Goal: Contribute content: Add original content to the website for others to see

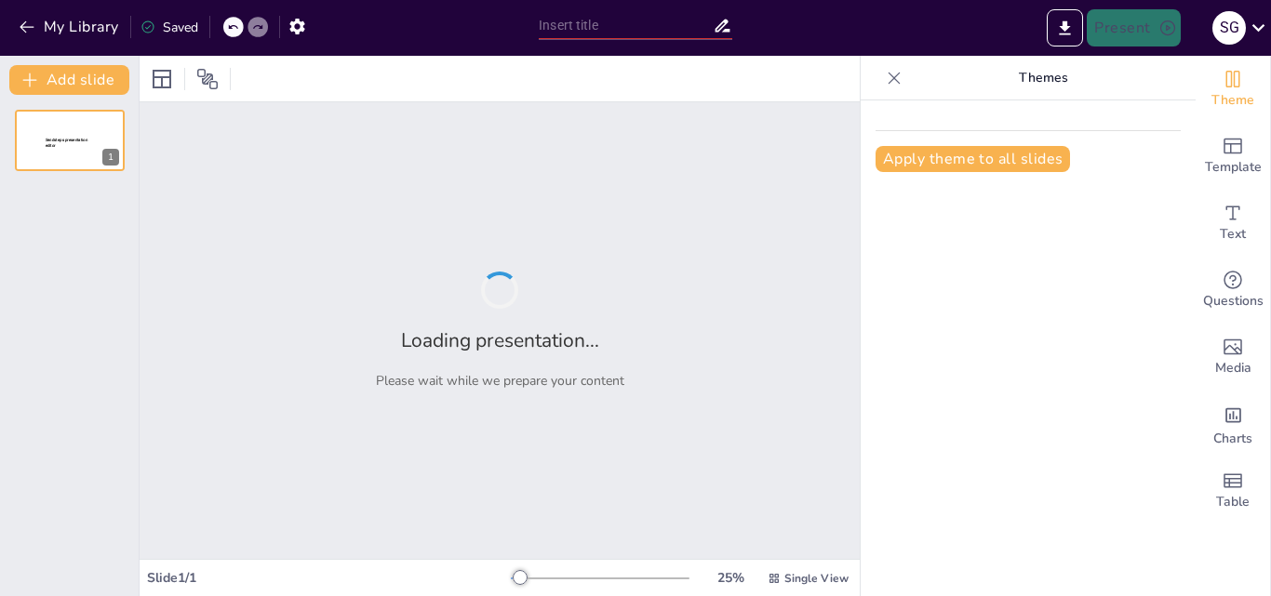
type input "New Sendsteps"
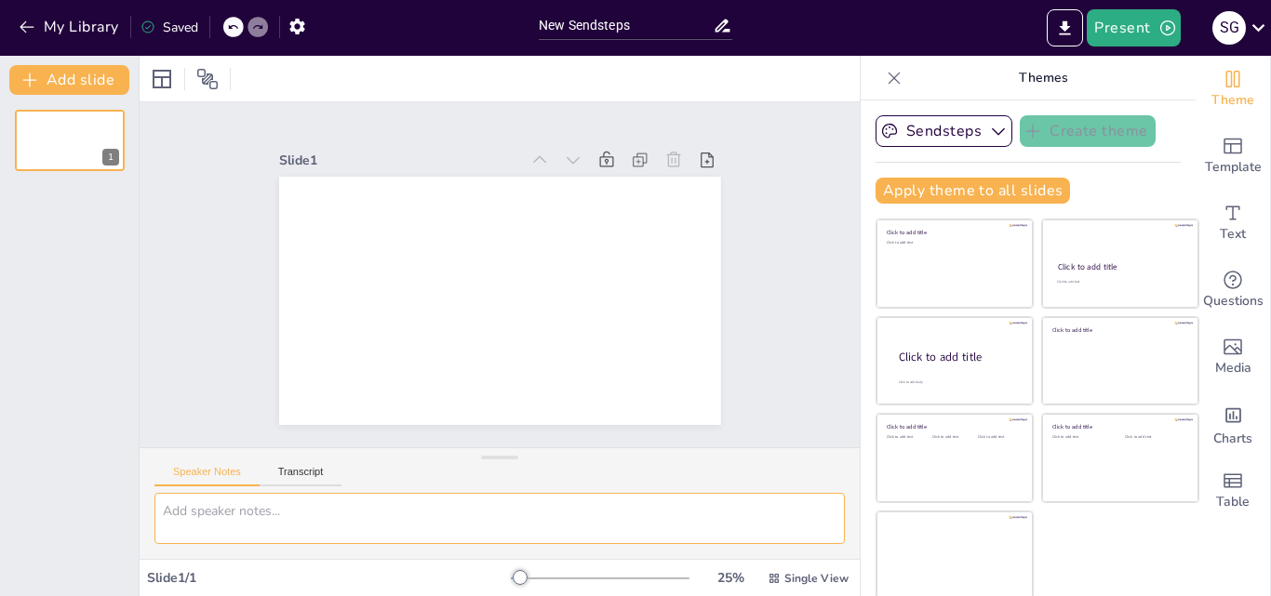
click at [328, 523] on textarea at bounding box center [499, 518] width 690 height 51
click at [342, 507] on textarea "que consideras por alimentacion saludable?" at bounding box center [499, 518] width 690 height 51
click at [438, 506] on textarea "que consideras por alimentación saludable?" at bounding box center [499, 518] width 690 height 51
type textarea "que consideras por alimentación saludable?"
click at [822, 548] on div "que consideras por alimentación saludable?" at bounding box center [500, 526] width 720 height 66
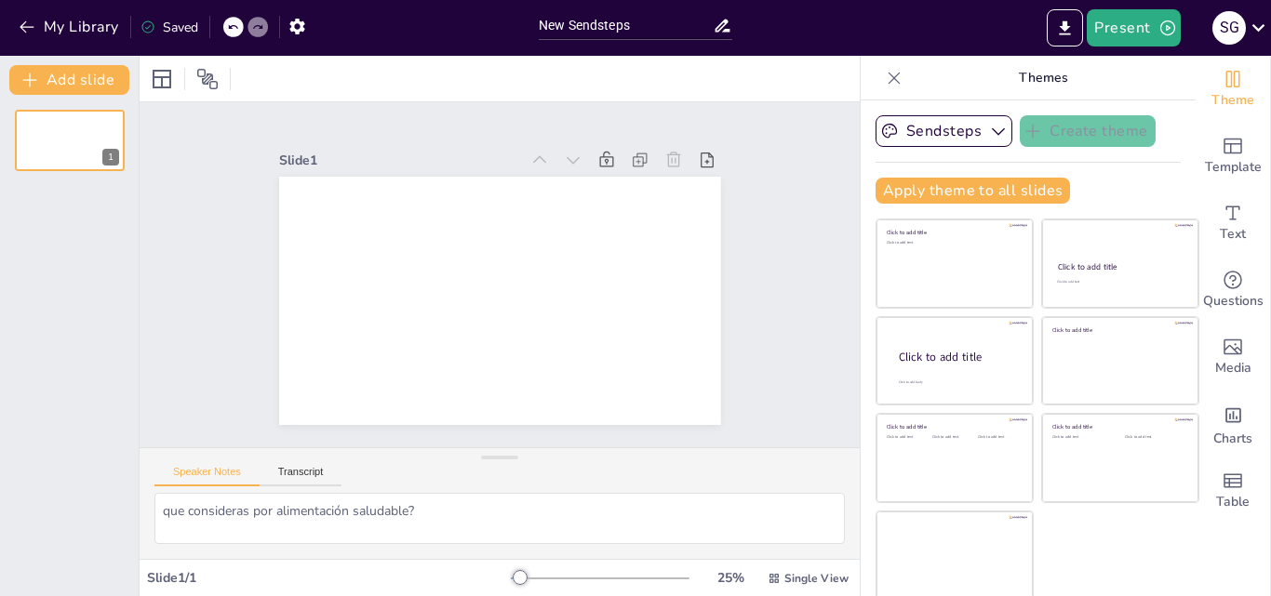
scroll to position [4, 0]
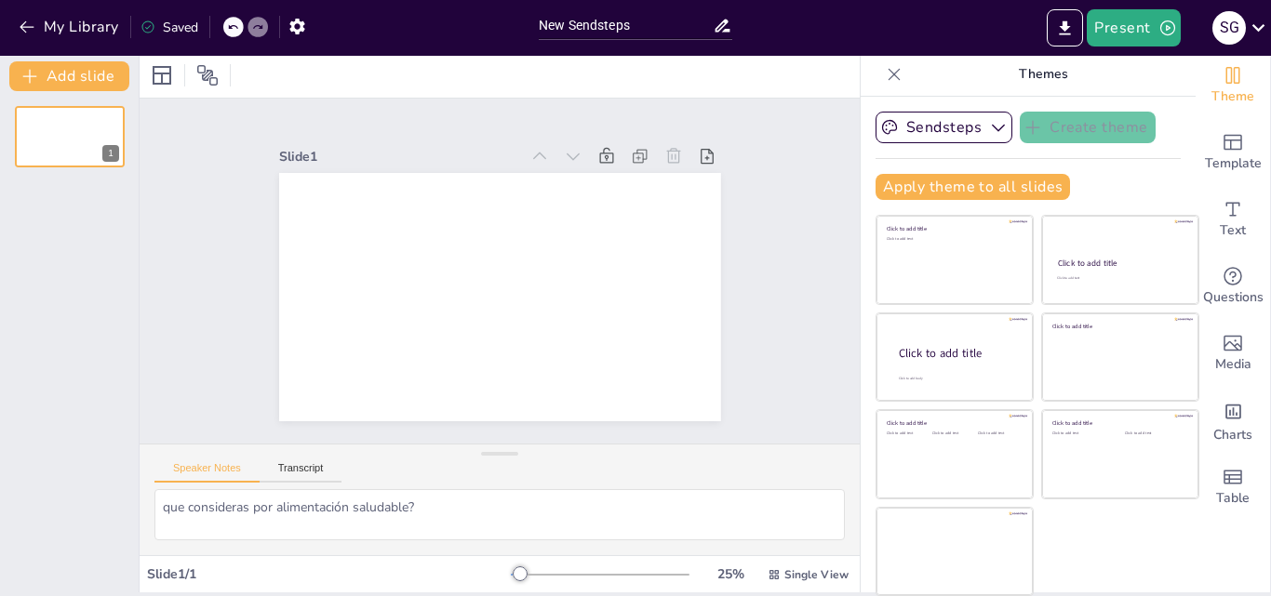
click at [861, 534] on div "Sendsteps Create theme Apply theme to all slides Click to add title Click to ad…" at bounding box center [1028, 345] width 335 height 496
click at [829, 539] on div "que consideras por alimentación saludable?" at bounding box center [500, 522] width 720 height 66
click at [861, 573] on div "Sendsteps Create theme Apply theme to all slides Click to add title Click to ad…" at bounding box center [1028, 345] width 335 height 496
click at [830, 560] on div "Slide 1 / 1 25 % Single View" at bounding box center [500, 575] width 720 height 30
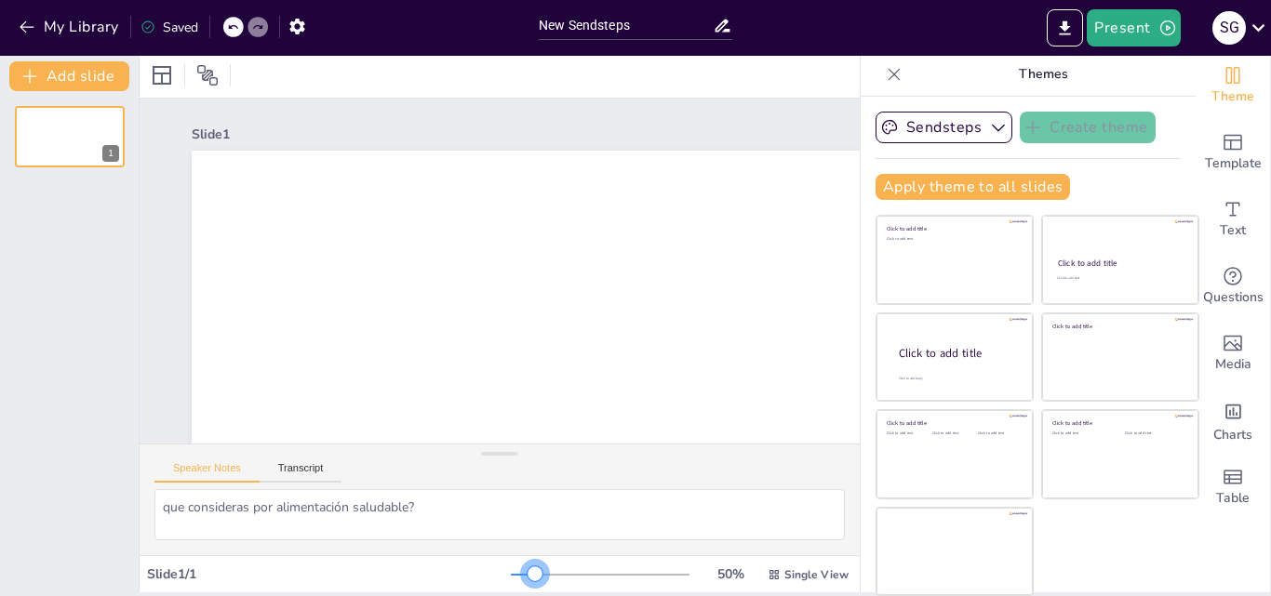
click at [511, 574] on div at bounding box center [600, 575] width 179 height 15
click at [932, 126] on button "Sendsteps" at bounding box center [943, 128] width 137 height 32
click at [932, 185] on span "Sendsteps" at bounding box center [958, 191] width 84 height 18
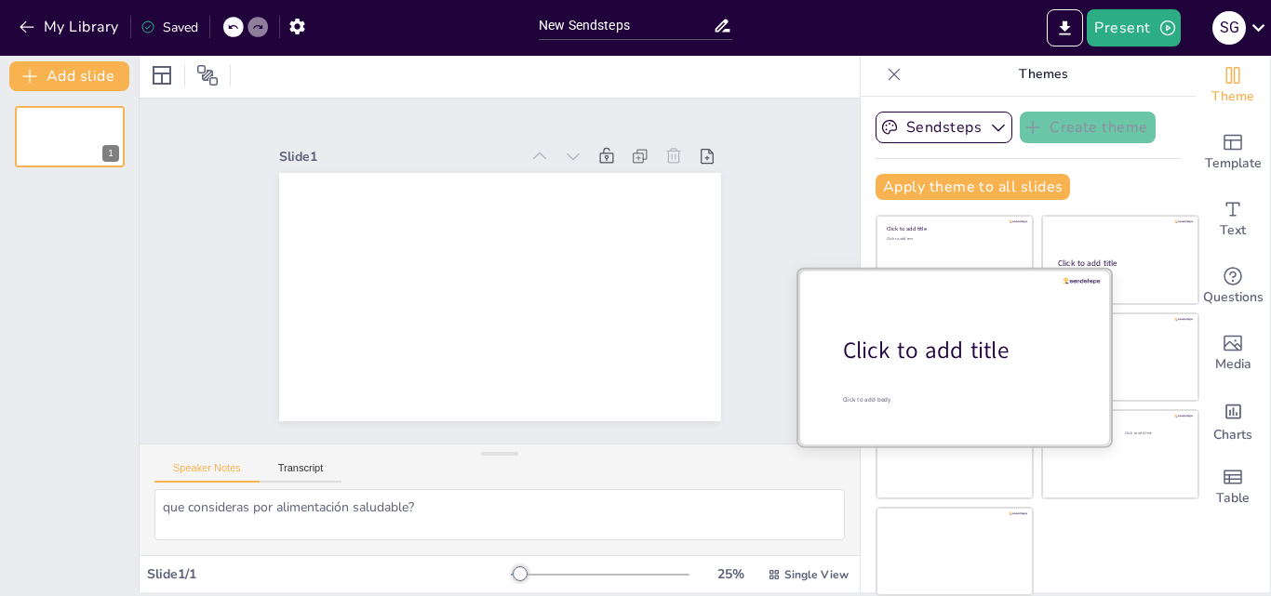
click at [942, 374] on div at bounding box center [954, 357] width 313 height 176
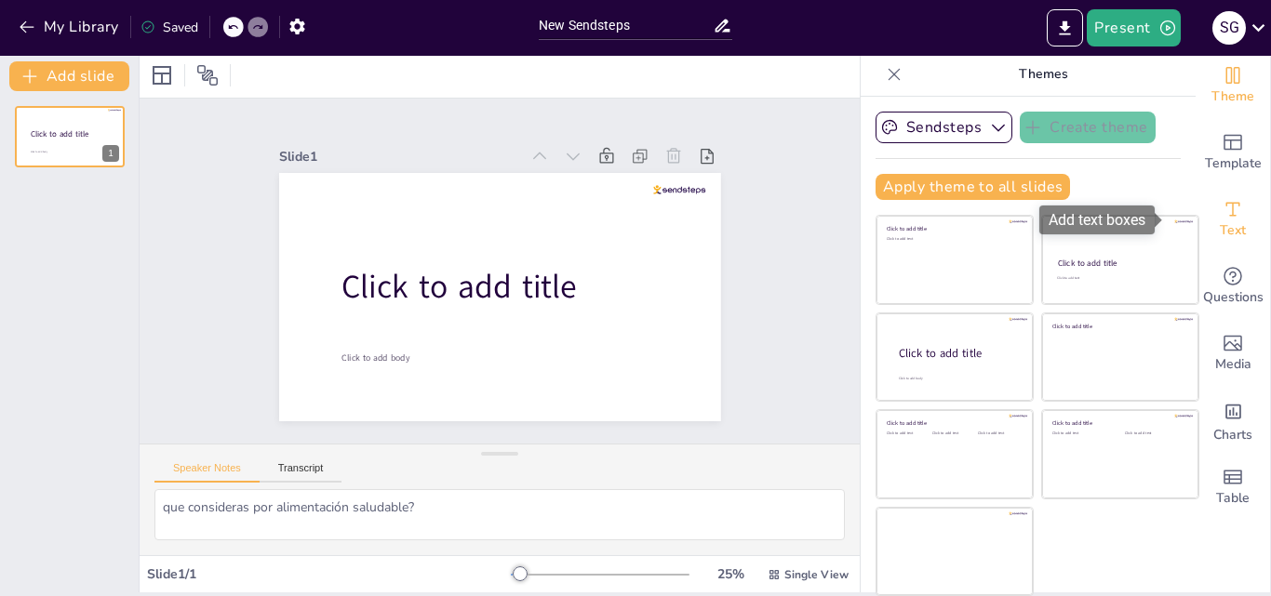
click at [1220, 225] on span "Text" at bounding box center [1233, 230] width 26 height 20
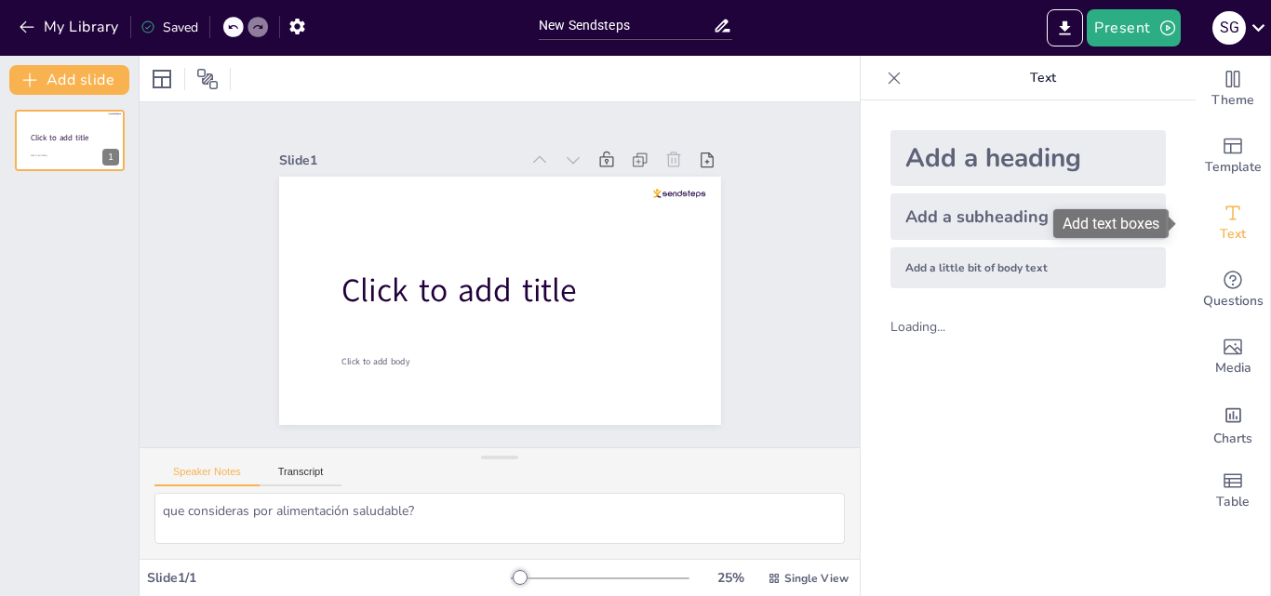
scroll to position [0, 0]
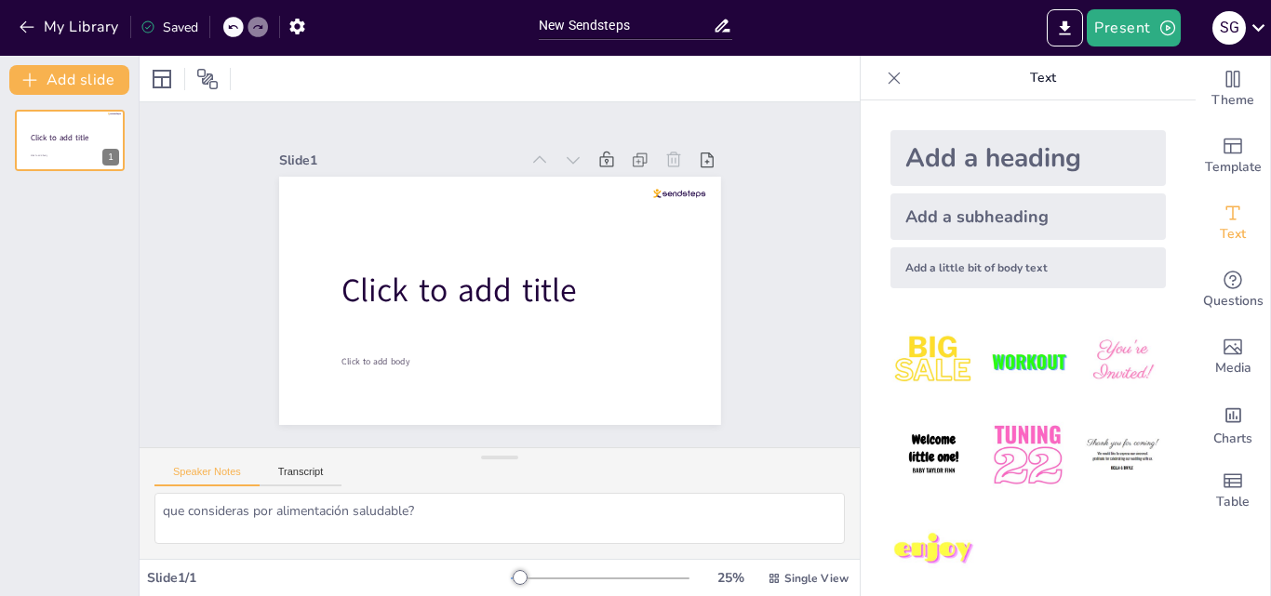
click at [1020, 448] on img at bounding box center [1027, 455] width 87 height 87
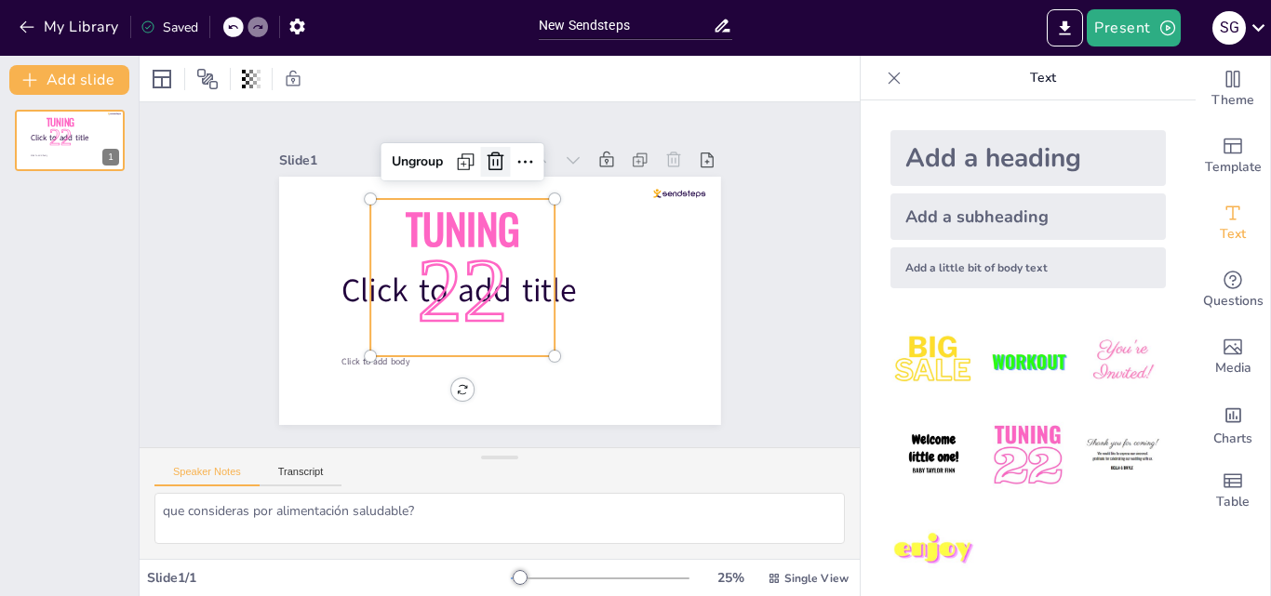
click at [484, 151] on icon at bounding box center [495, 162] width 22 height 22
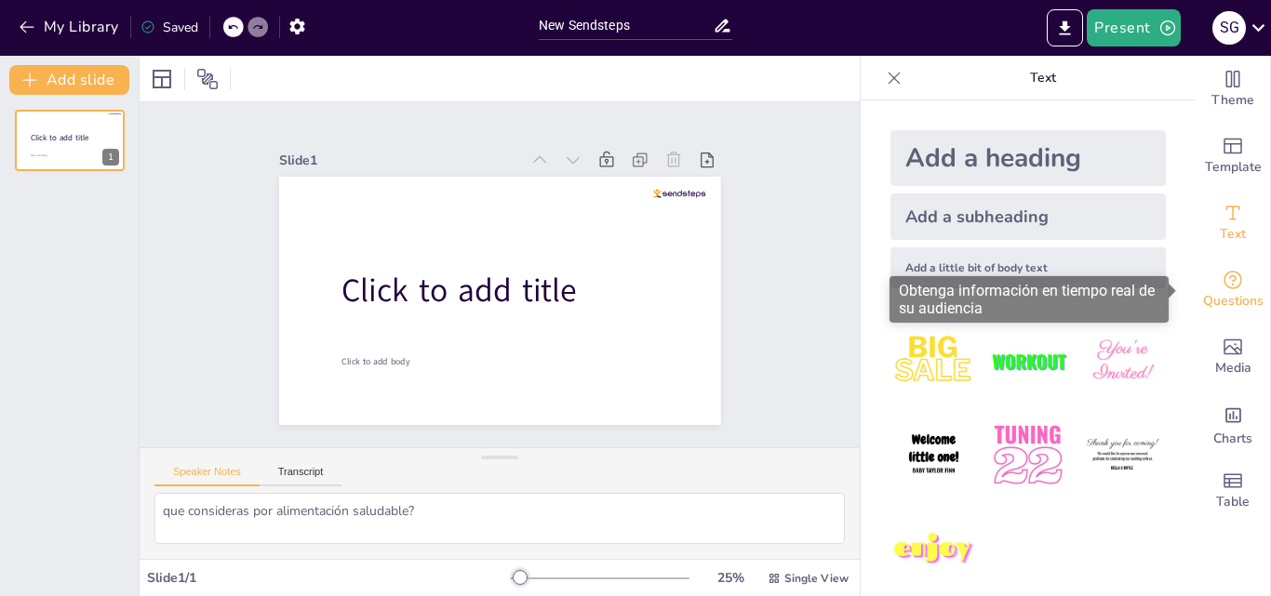
click at [1223, 291] on span "Questions" at bounding box center [1233, 301] width 60 height 20
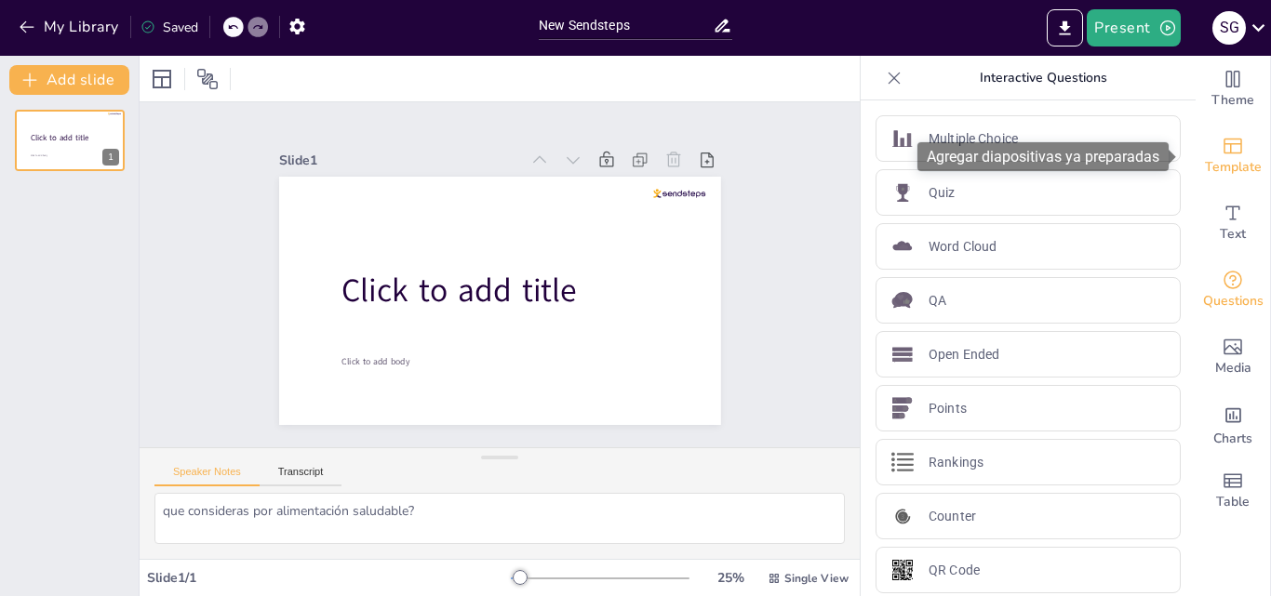
click at [1229, 162] on span "Template" at bounding box center [1233, 167] width 57 height 20
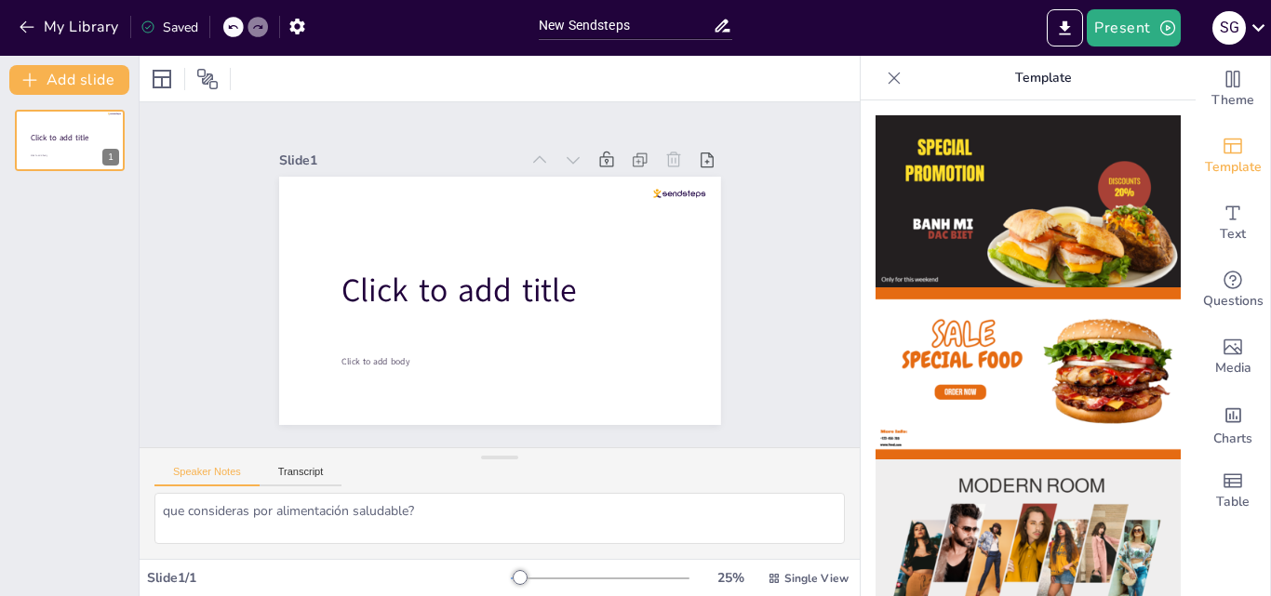
click at [1069, 76] on p "Template" at bounding box center [1043, 78] width 268 height 45
click at [1044, 369] on img at bounding box center [1027, 373] width 305 height 172
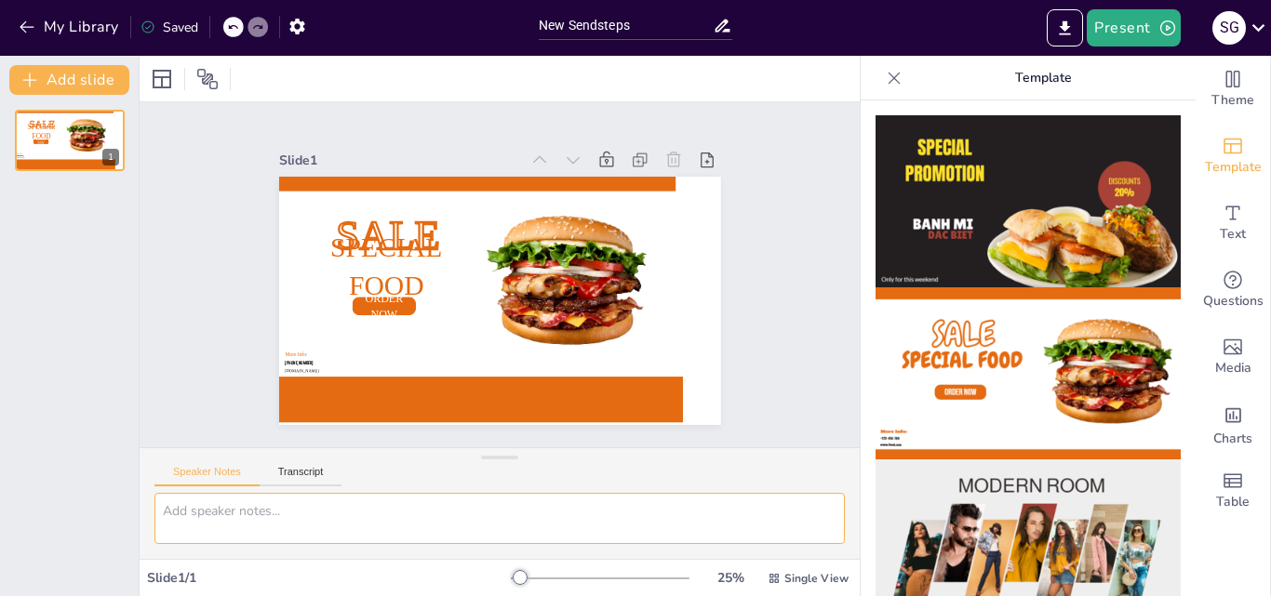
click at [248, 520] on textarea at bounding box center [499, 518] width 690 height 51
type textarea "esto es alimentacion saludable"
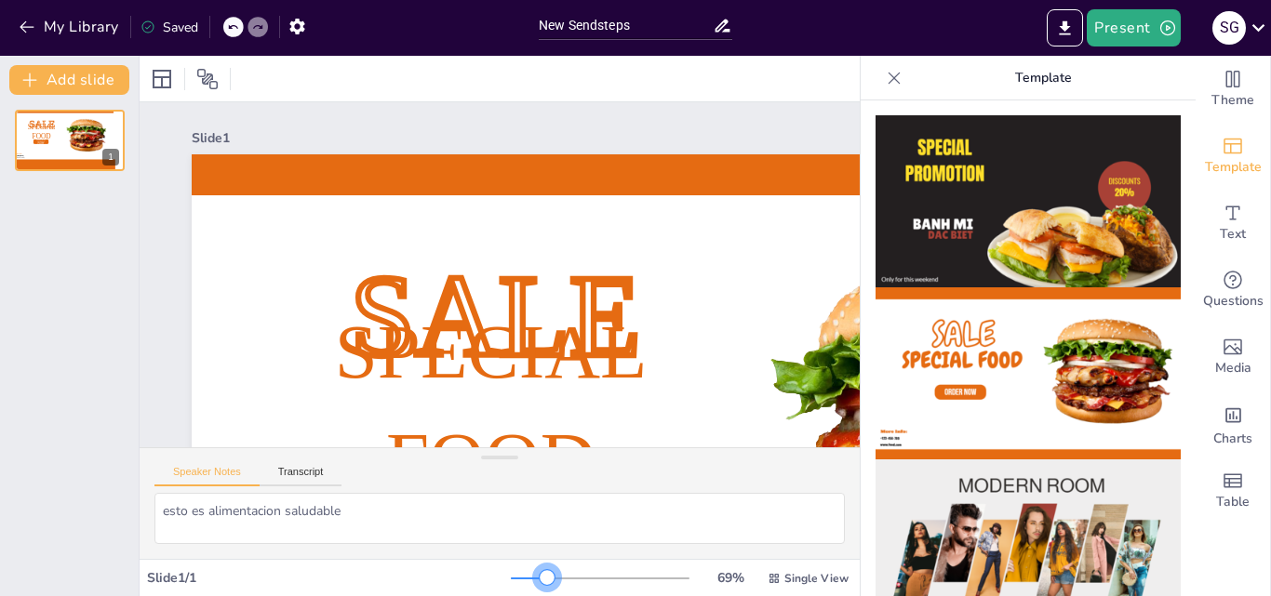
click at [535, 581] on div at bounding box center [600, 578] width 179 height 15
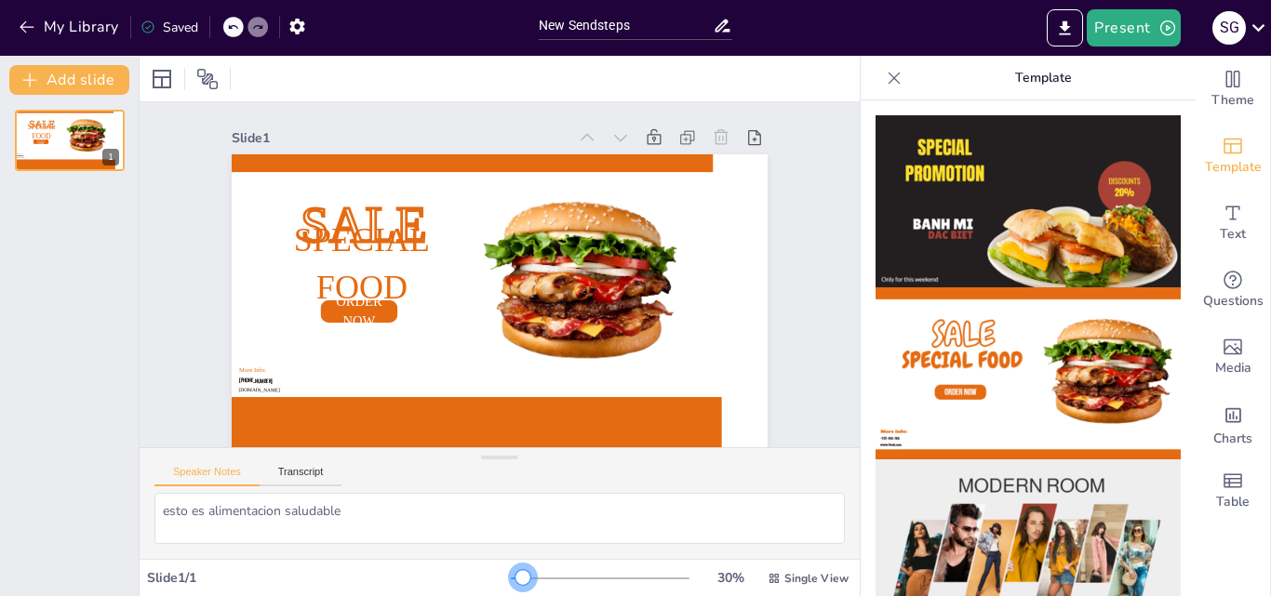
click at [511, 579] on div at bounding box center [517, 579] width 12 height 2
click at [1131, 24] on button "Present" at bounding box center [1133, 27] width 93 height 37
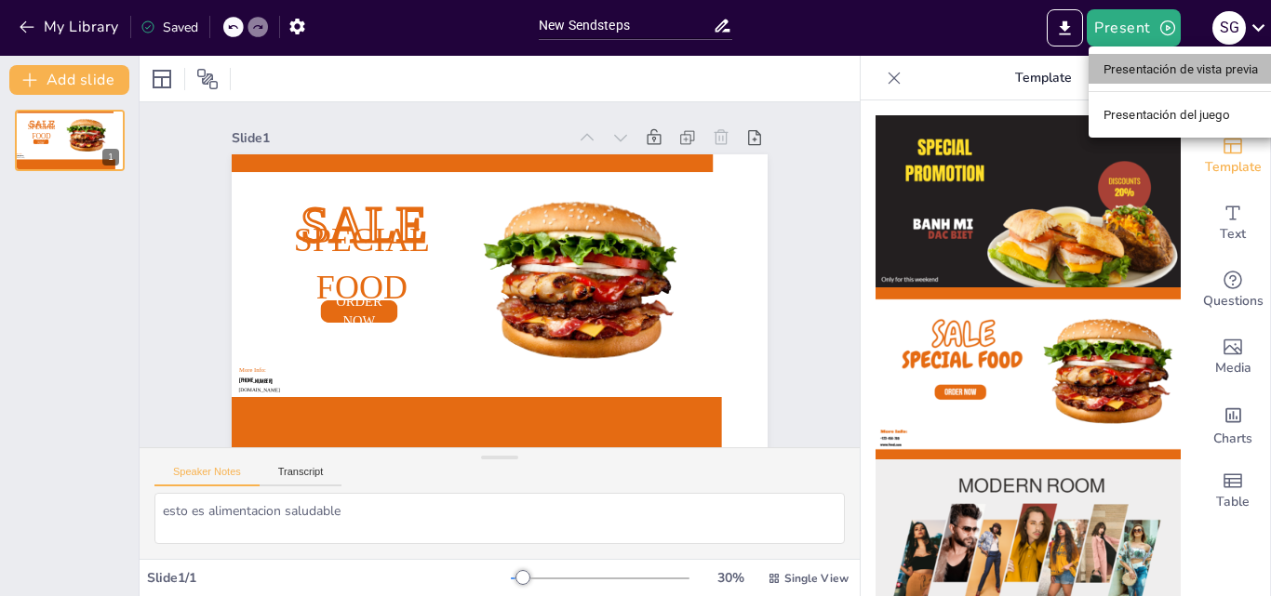
click at [1193, 71] on font "Presentación de vista previa" at bounding box center [1180, 69] width 155 height 14
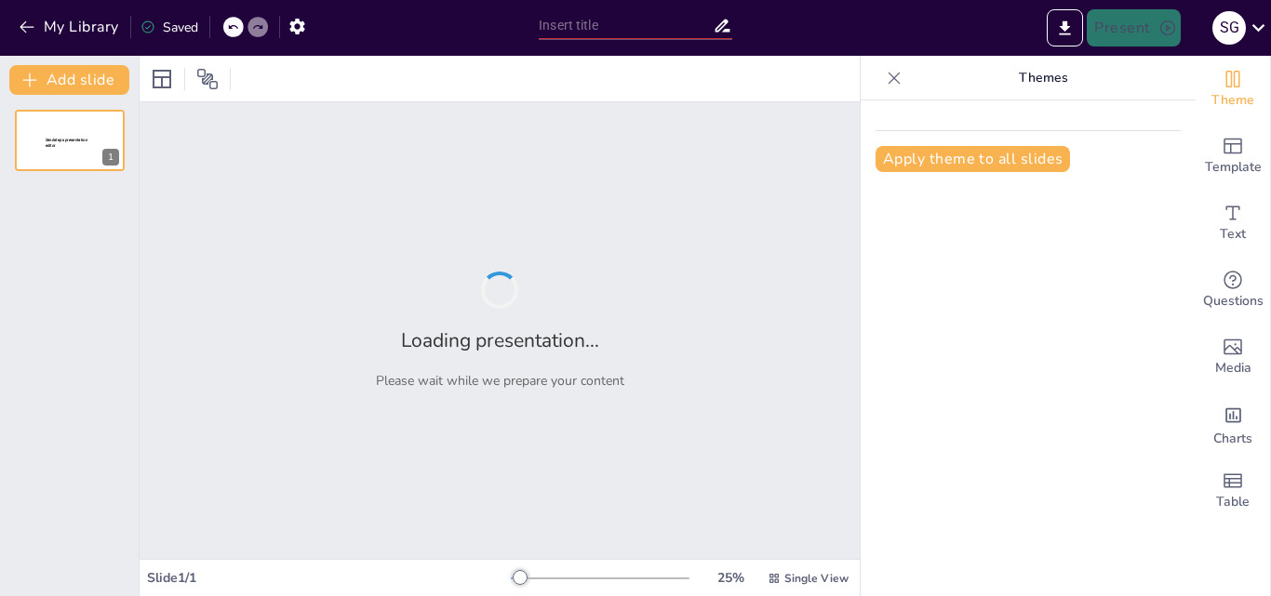
type input "New Sendsteps"
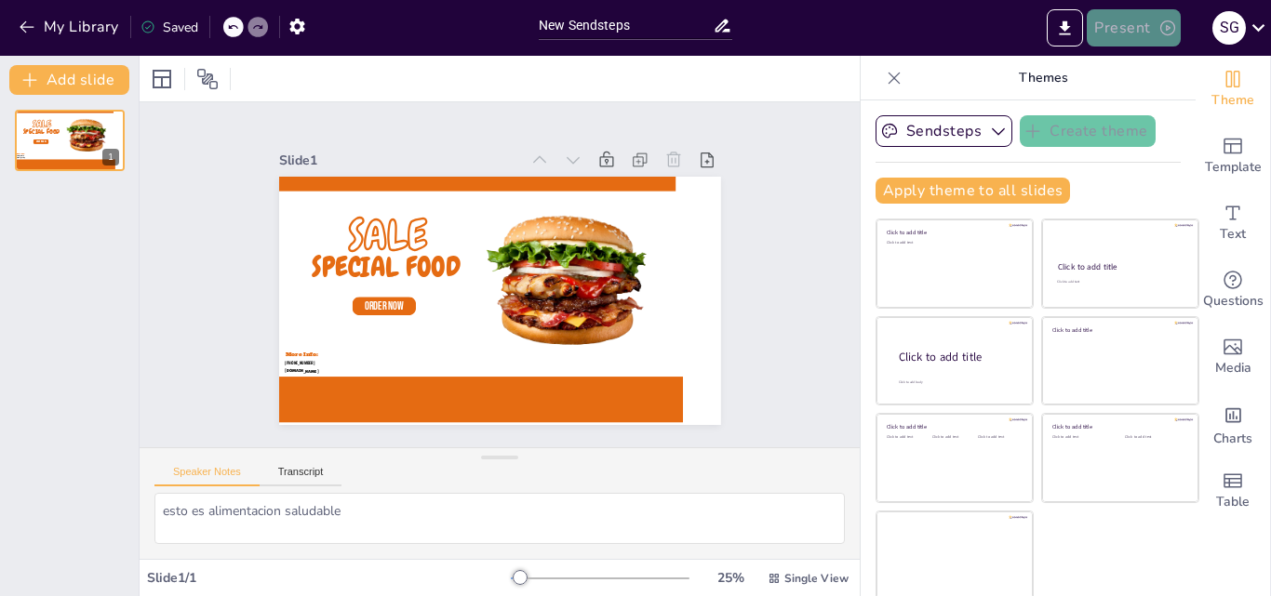
click at [1130, 32] on button "Present" at bounding box center [1133, 27] width 93 height 37
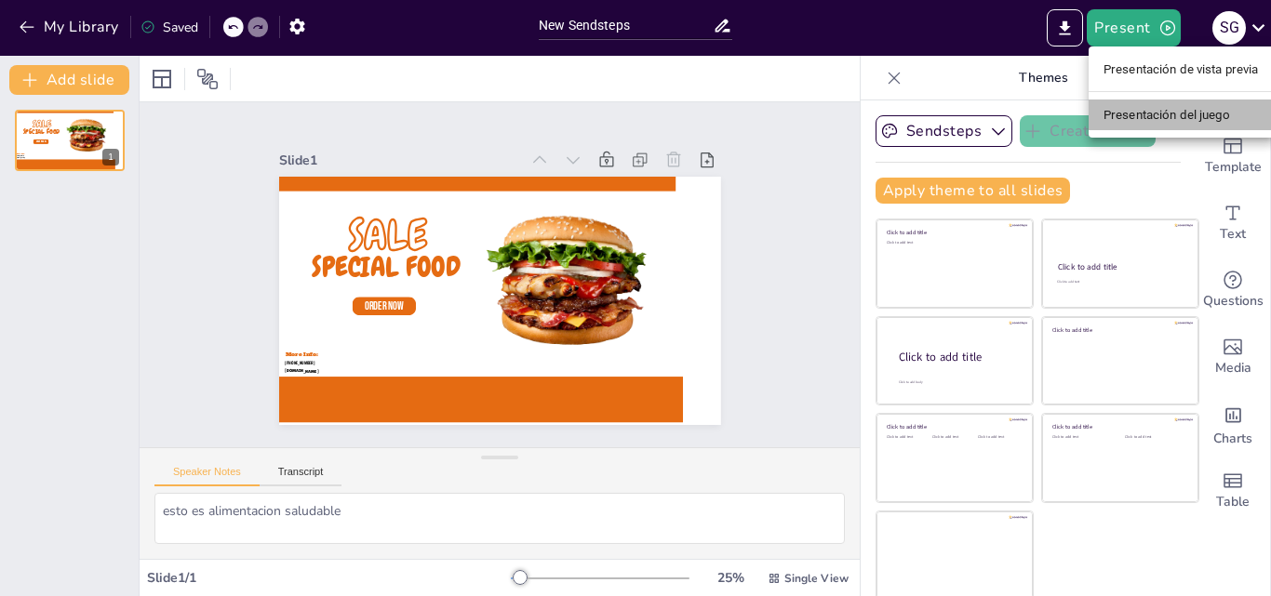
click at [1153, 111] on font "Presentación del juego" at bounding box center [1166, 115] width 127 height 14
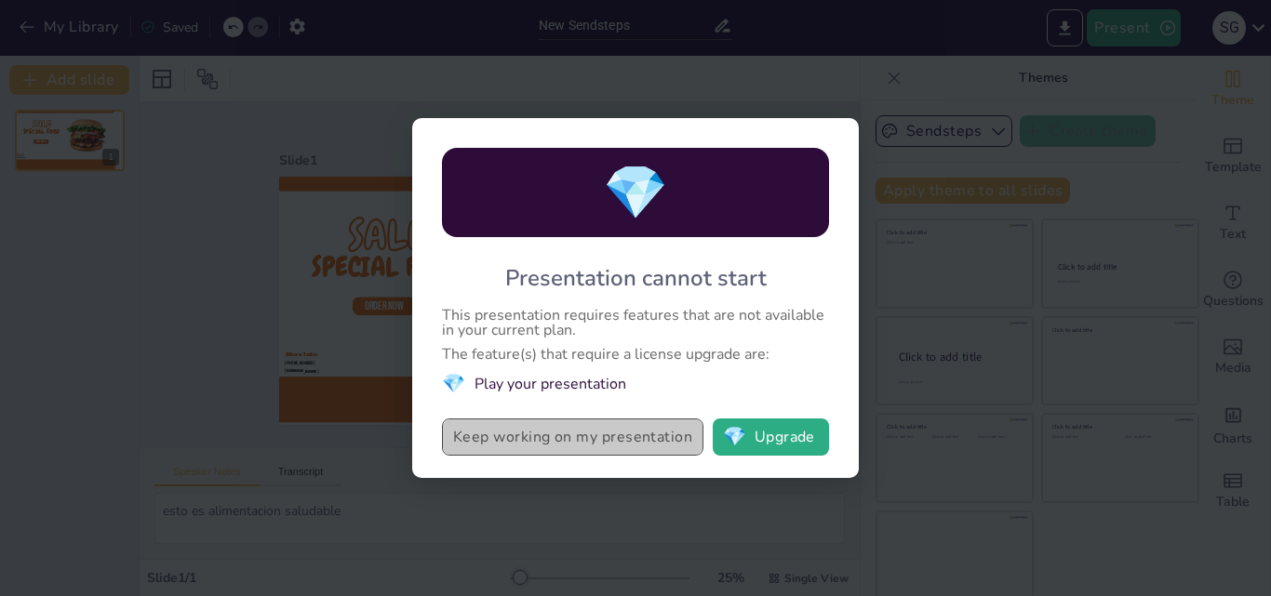
click at [674, 441] on button "Keep working on my presentation" at bounding box center [572, 437] width 261 height 37
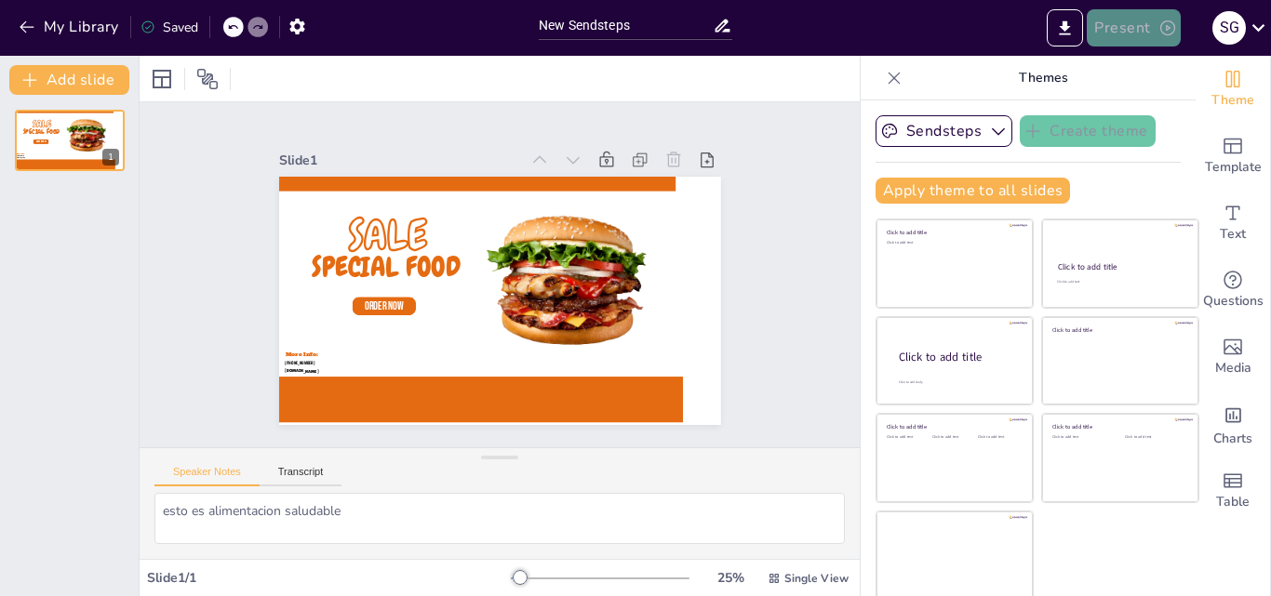
click at [1135, 26] on button "Present" at bounding box center [1133, 27] width 93 height 37
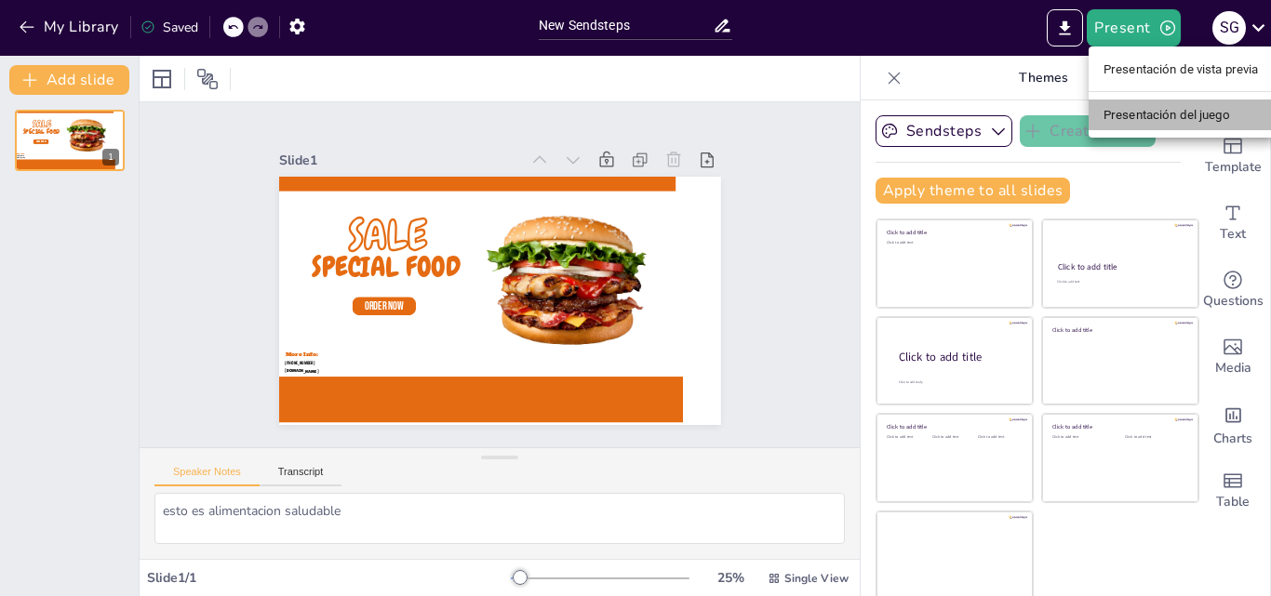
click at [1144, 114] on font "Presentación del juego" at bounding box center [1166, 115] width 127 height 14
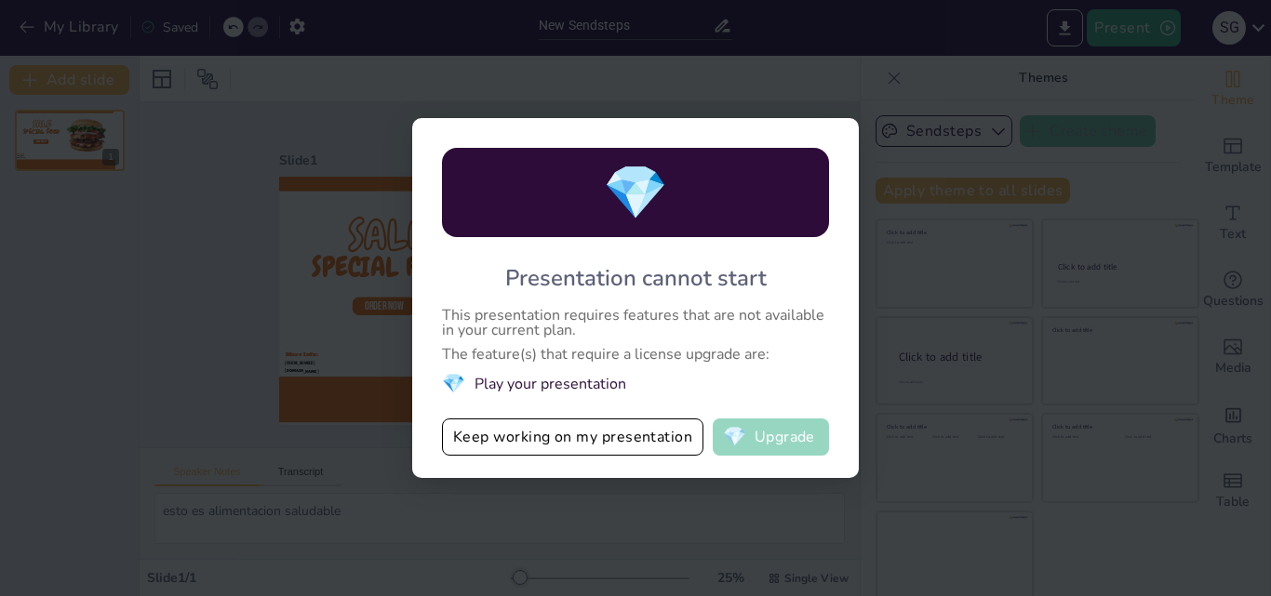
click at [753, 452] on button "💎 Upgrade" at bounding box center [771, 437] width 116 height 37
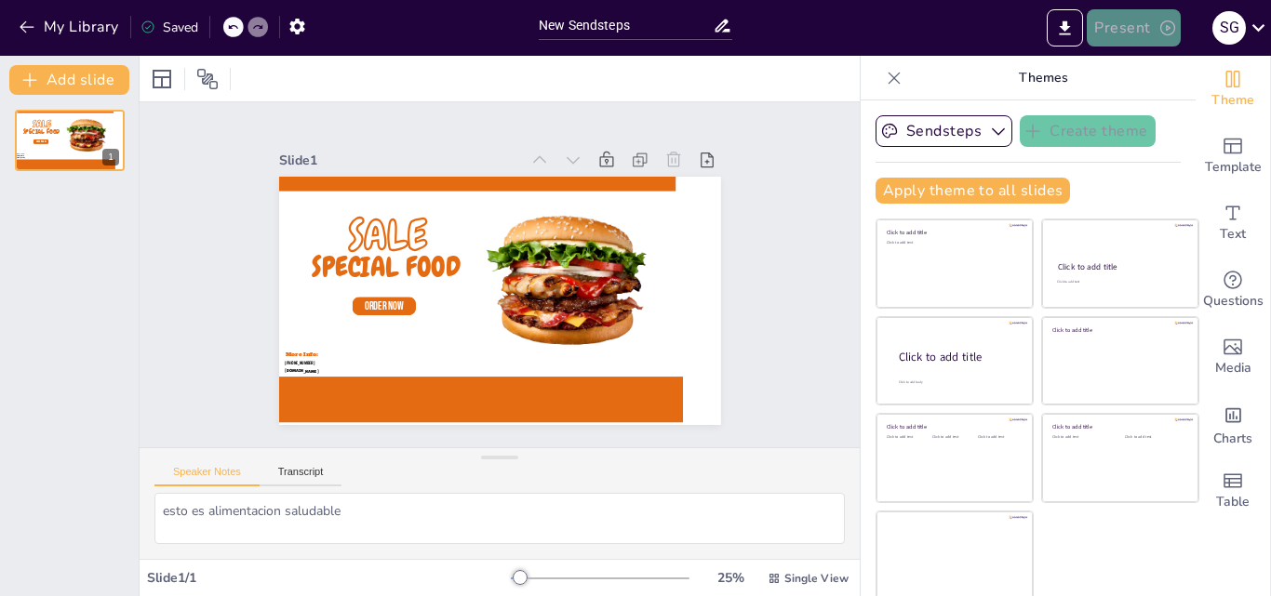
click at [1167, 22] on icon "button" at bounding box center [1167, 28] width 19 height 19
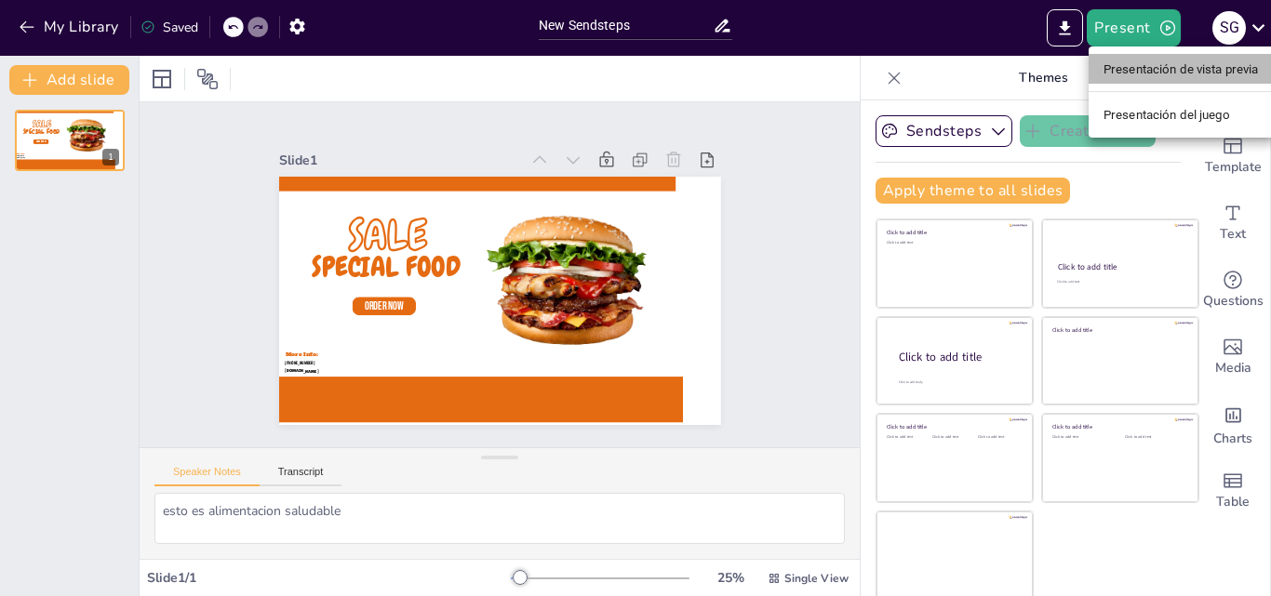
click at [1163, 67] on font "Presentación de vista previa" at bounding box center [1180, 69] width 155 height 14
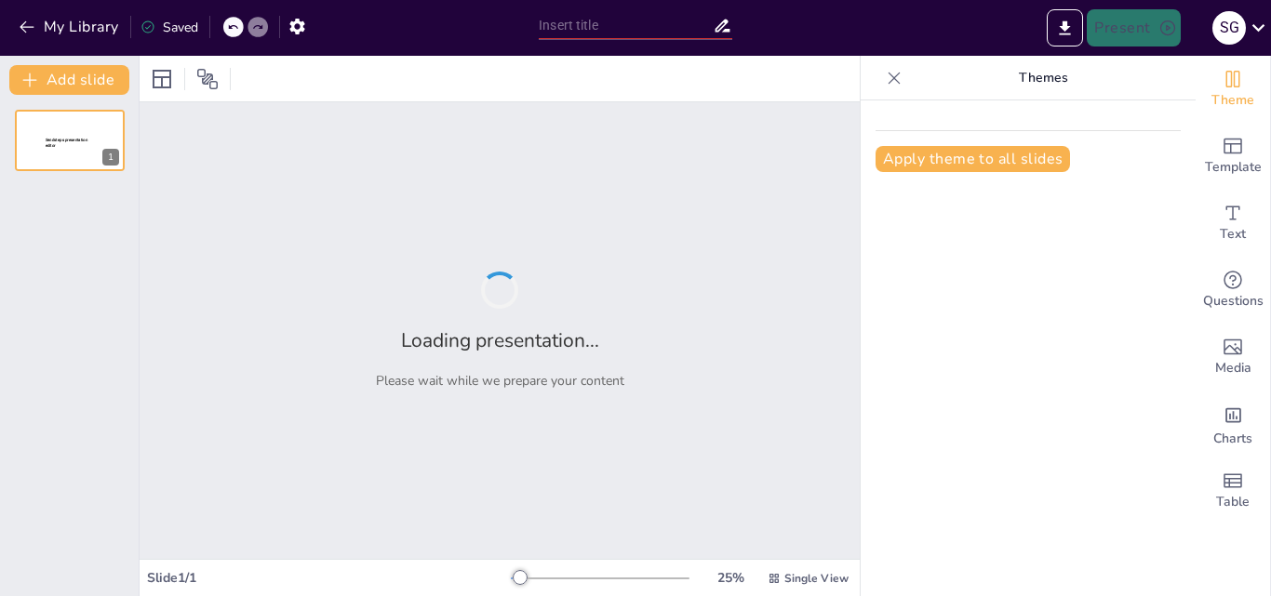
type input "New Sendsteps"
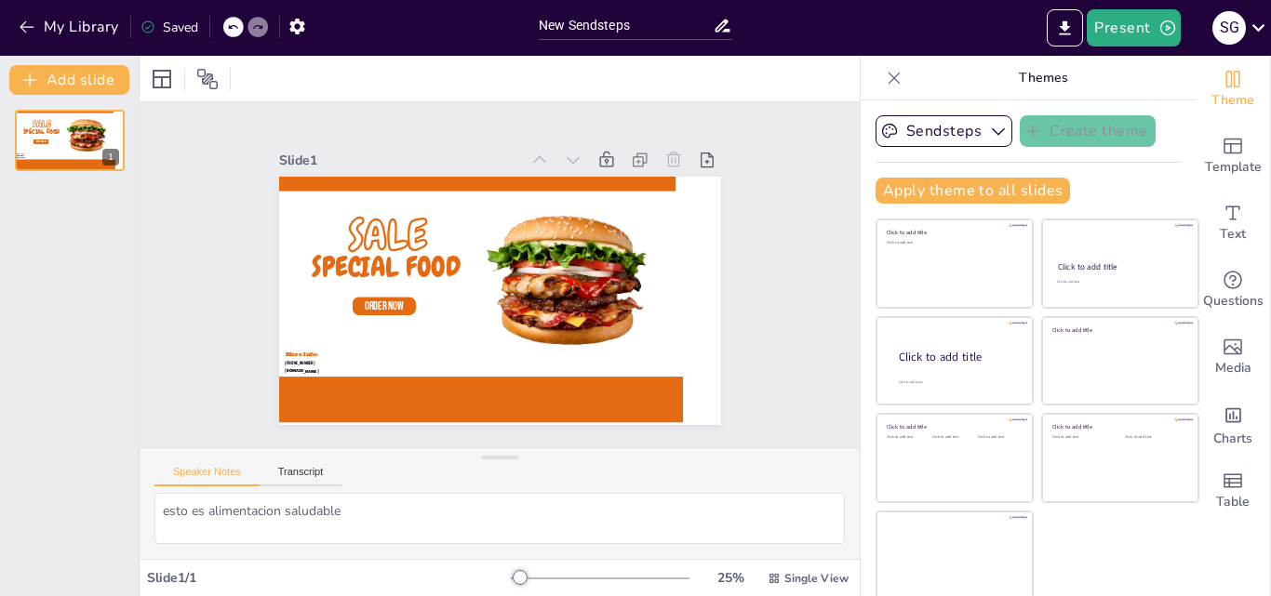
click at [1018, 74] on p "Themes" at bounding box center [1043, 78] width 268 height 45
click at [861, 78] on div "Themes" at bounding box center [1028, 78] width 335 height 45
click at [885, 73] on icon at bounding box center [894, 78] width 19 height 19
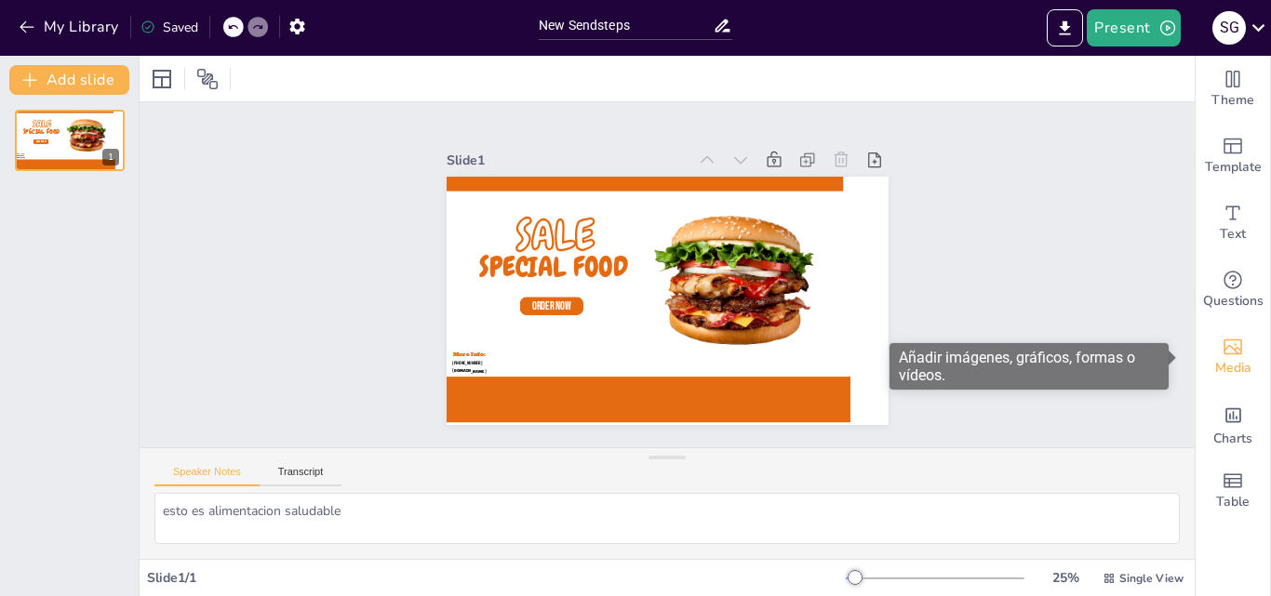
click at [1232, 349] on div "Media" at bounding box center [1233, 357] width 74 height 67
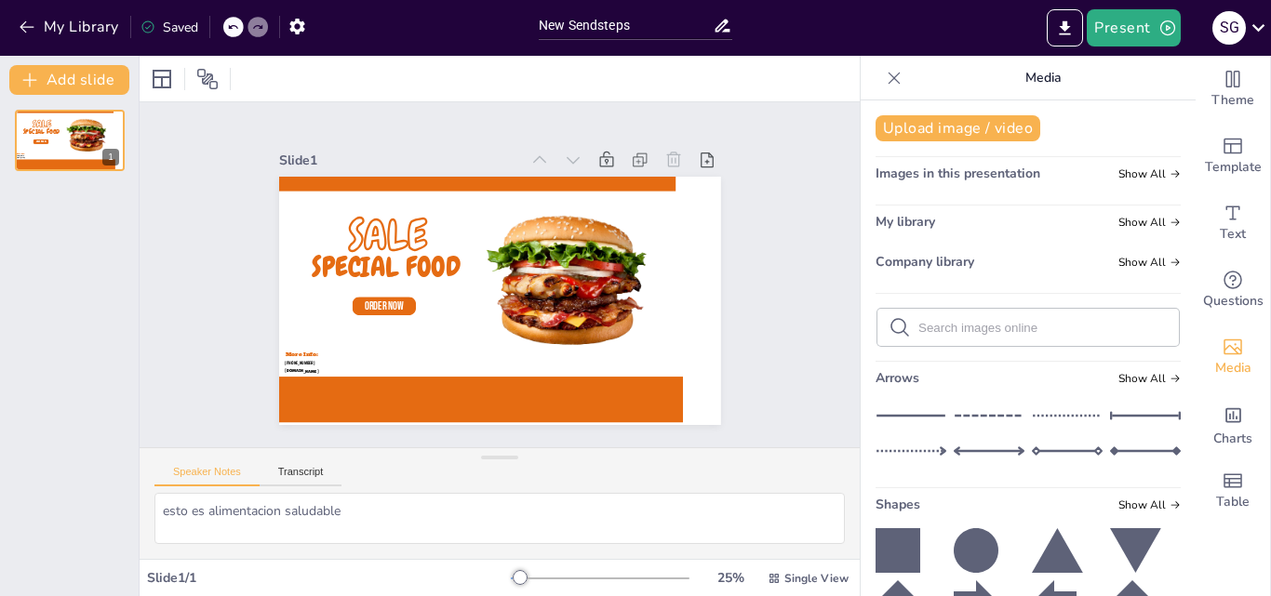
click at [958, 329] on input "text" at bounding box center [1042, 328] width 249 height 14
type input "a"
type input "persona entrenando"
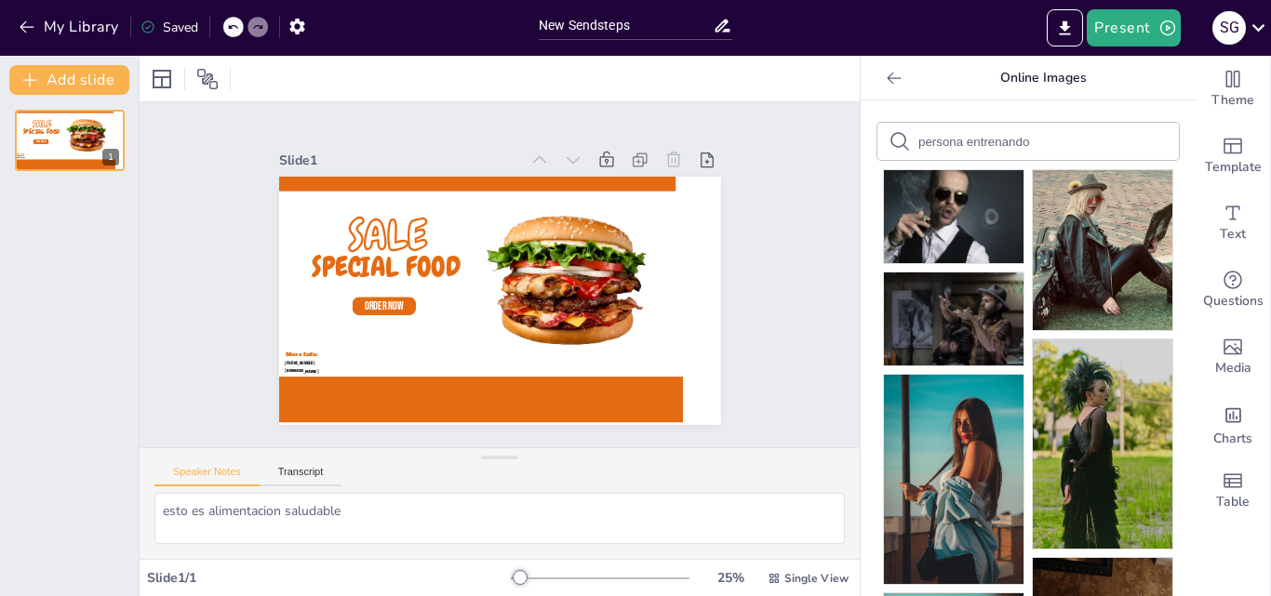
click at [1035, 142] on input "persona entrenando" at bounding box center [996, 142] width 157 height 14
type input "persona entrenando peso fuerza muscular"
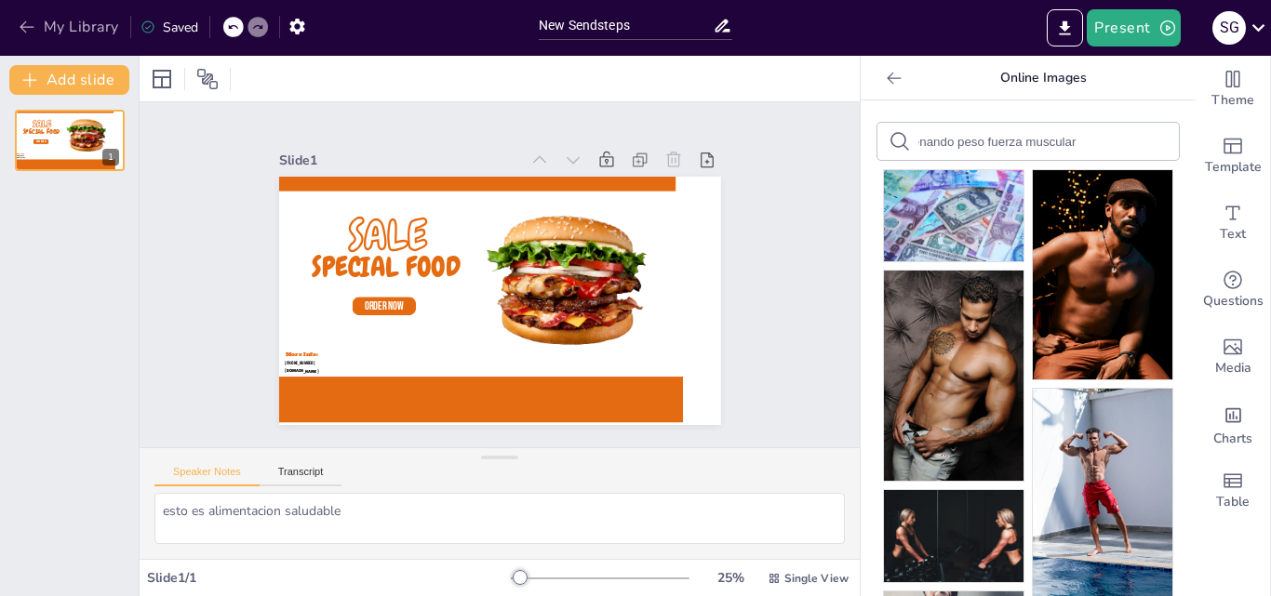
scroll to position [0, 0]
click at [20, 27] on icon "button" at bounding box center [27, 27] width 14 height 12
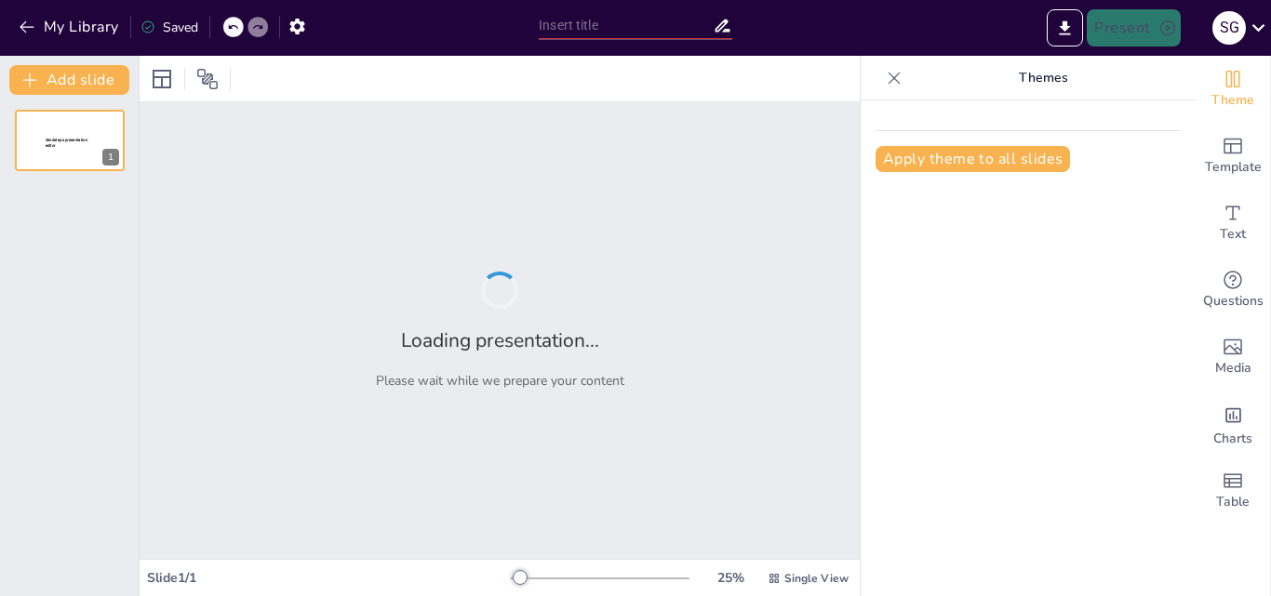
type input "New Sendsteps"
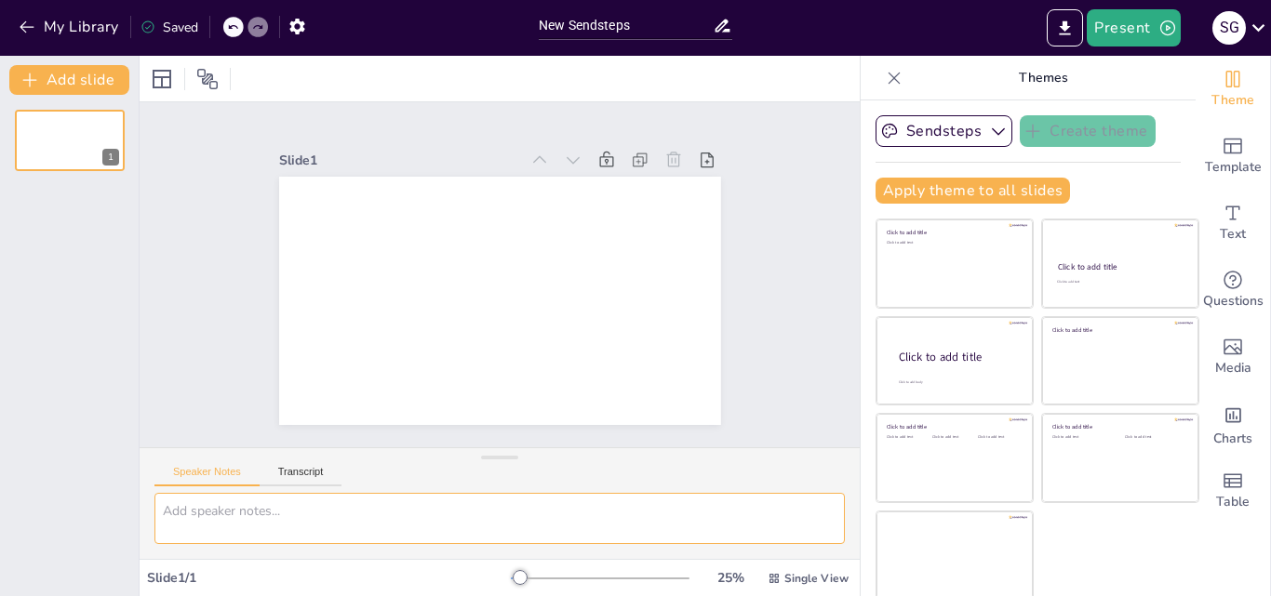
click at [367, 528] on textarea at bounding box center [499, 518] width 690 height 51
click at [319, 468] on button "Transcript" at bounding box center [301, 476] width 83 height 20
click at [222, 473] on button "Speaker Notes" at bounding box center [206, 476] width 105 height 20
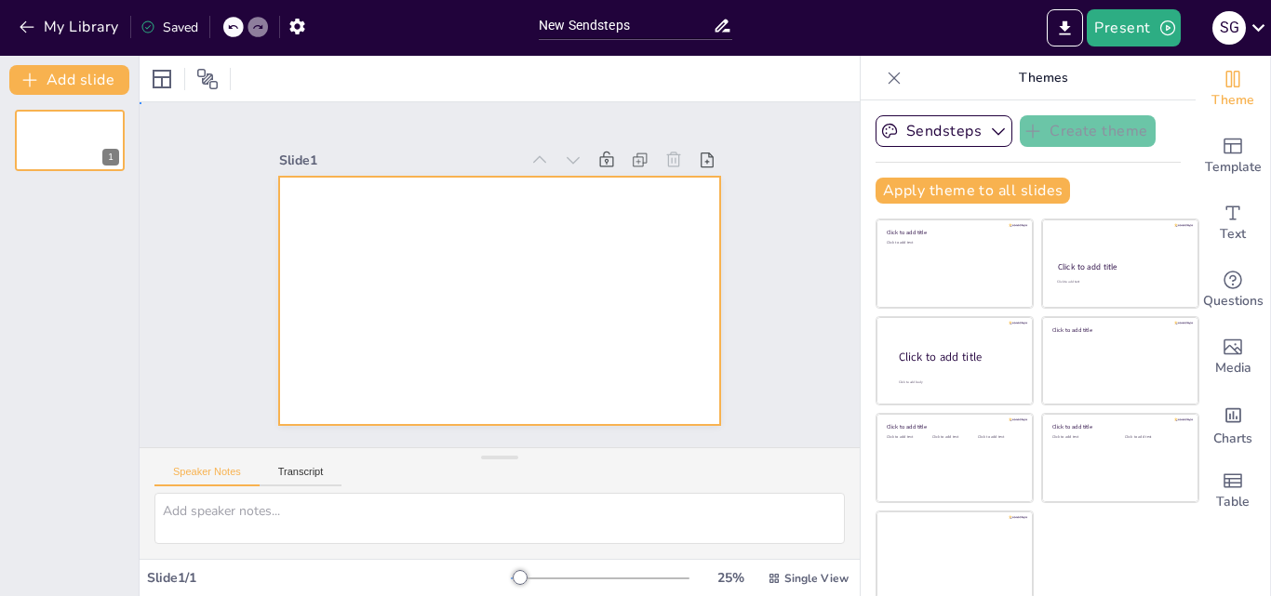
click at [320, 320] on div at bounding box center [491, 250] width 497 height 373
click at [309, 511] on textarea at bounding box center [499, 518] width 690 height 51
type textarea "q"
type textarea "en que consiste un estilo de vida saludable"
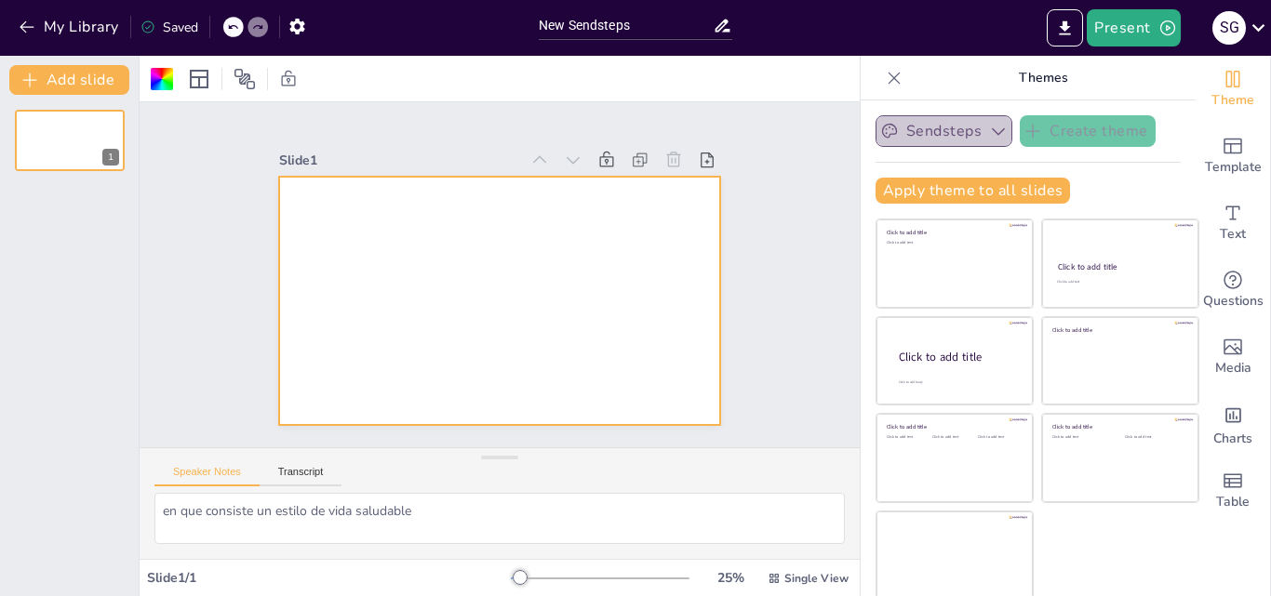
click at [947, 132] on button "Sendsteps" at bounding box center [943, 131] width 137 height 32
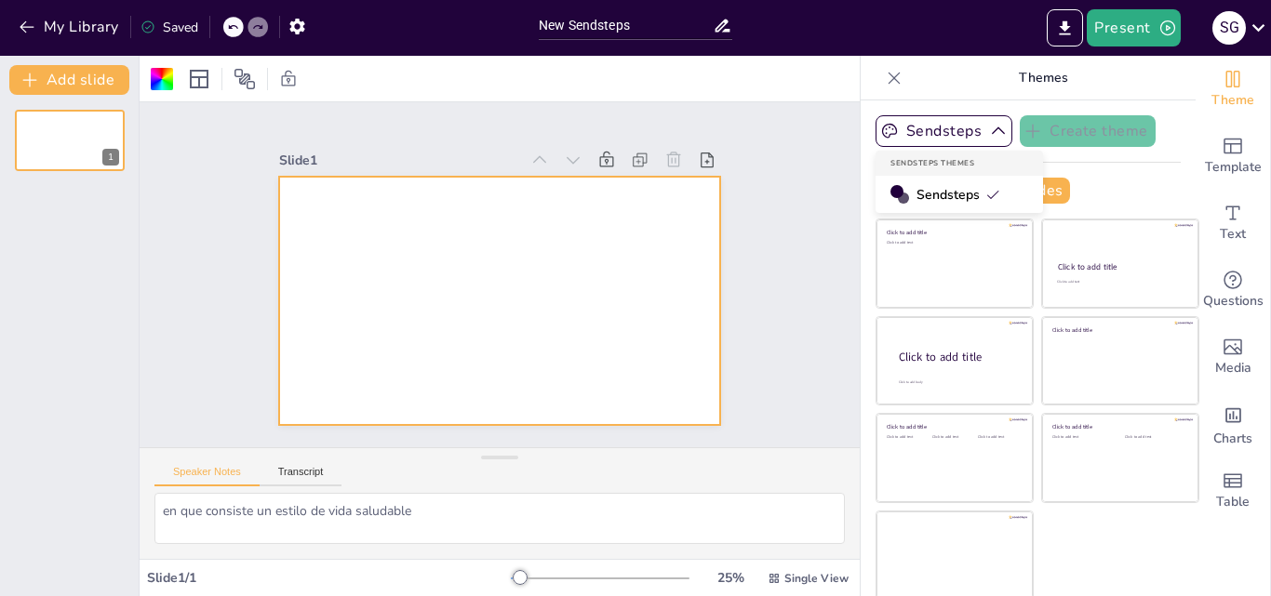
click at [927, 190] on span "Sendsteps" at bounding box center [958, 195] width 84 height 18
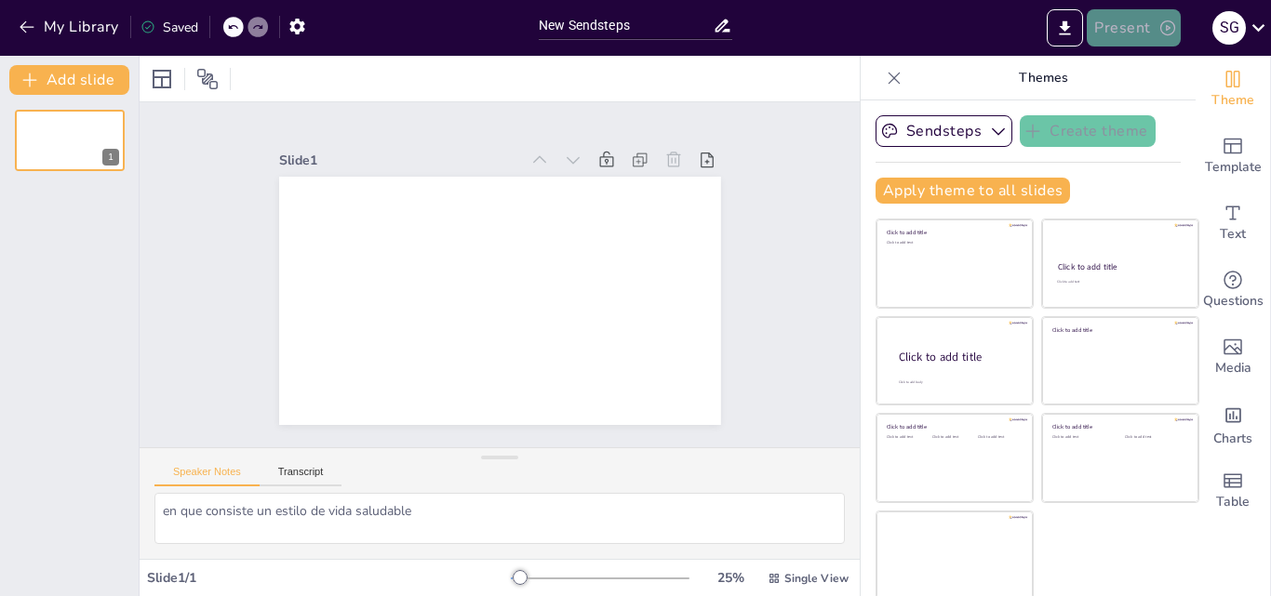
click at [1124, 23] on button "Present" at bounding box center [1133, 27] width 93 height 37
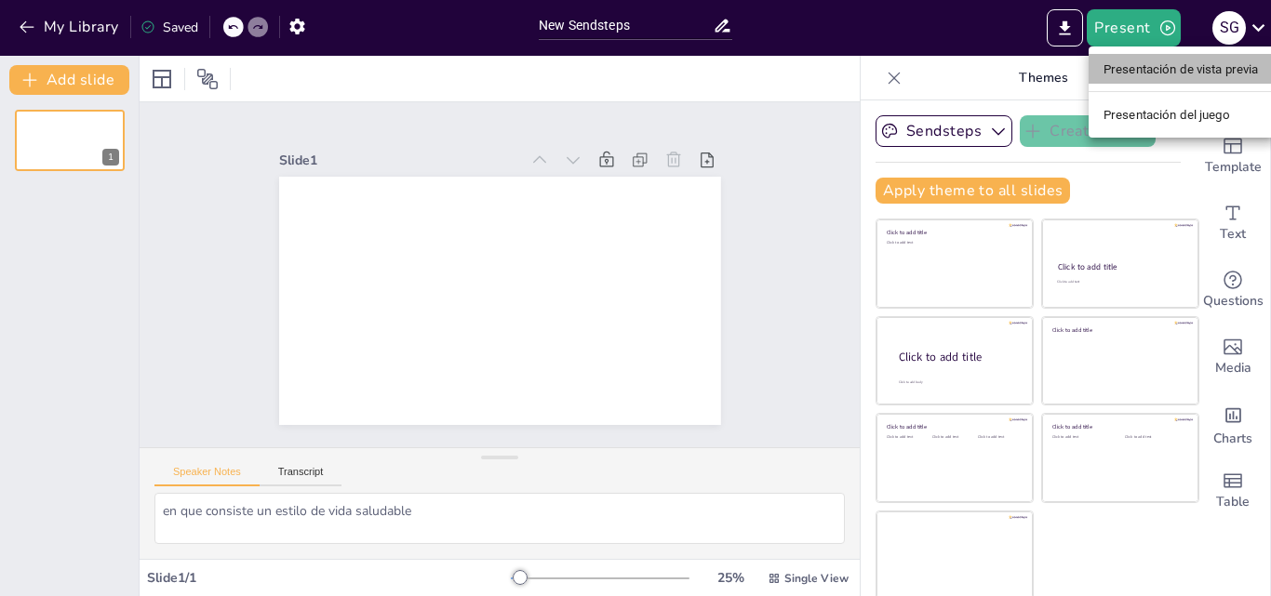
click at [1138, 67] on font "Presentación de vista previa" at bounding box center [1180, 69] width 155 height 14
